Goal: Find specific page/section

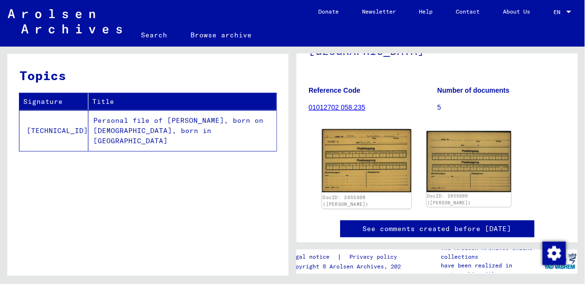
click at [397, 145] on img at bounding box center [366, 160] width 89 height 63
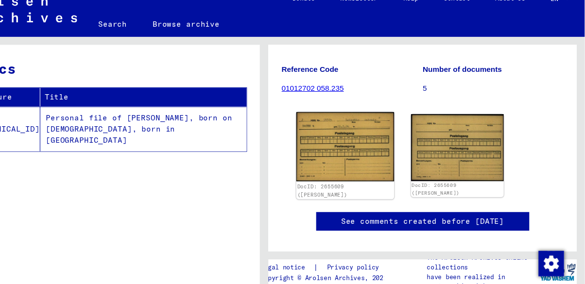
scroll to position [129, 0]
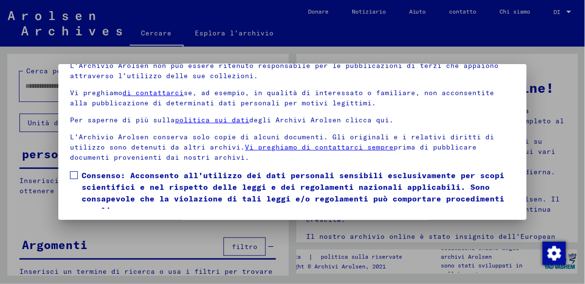
scroll to position [107, 0]
click at [95, 226] on font "Sono d'accordo" at bounding box center [108, 230] width 61 height 9
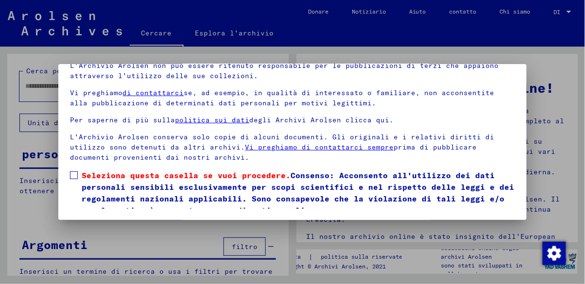
click at [126, 184] on font "Consenso: Acconsento all'utilizzo dei dati personali sensibili esclusivamente p…" at bounding box center [298, 192] width 432 height 45
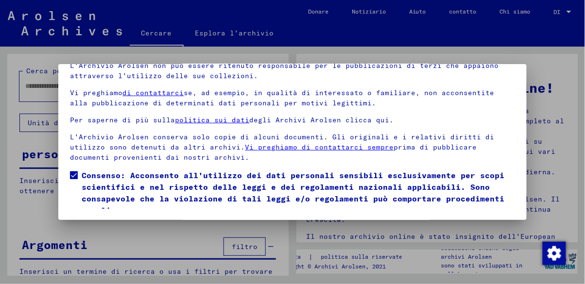
click at [118, 226] on font "Sono d'accordo" at bounding box center [108, 230] width 61 height 9
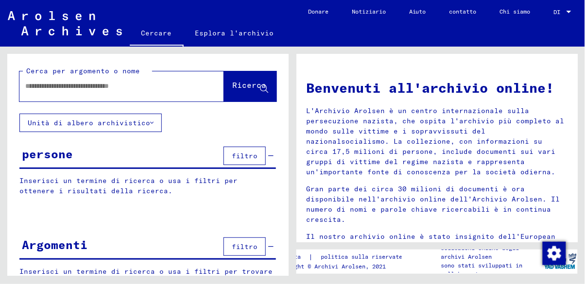
scroll to position [0, 0]
